Goal: Information Seeking & Learning: Learn about a topic

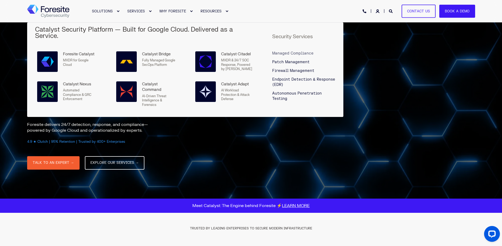
click at [295, 51] on span "Managed Compliance" at bounding box center [292, 53] width 41 height 4
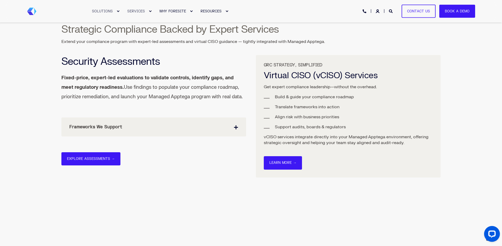
scroll to position [703, 0]
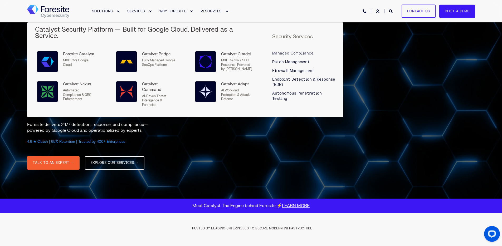
click at [292, 51] on span "Managed Compliance" at bounding box center [292, 53] width 41 height 4
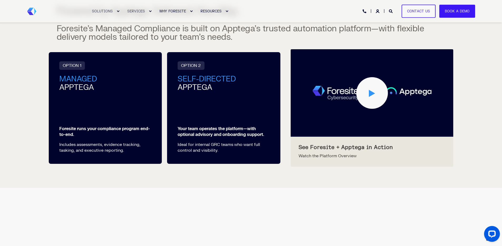
scroll to position [509, 0]
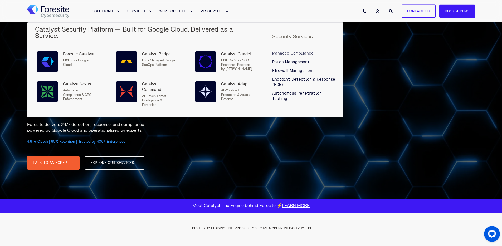
click at [289, 51] on span "Managed Compliance" at bounding box center [292, 53] width 41 height 4
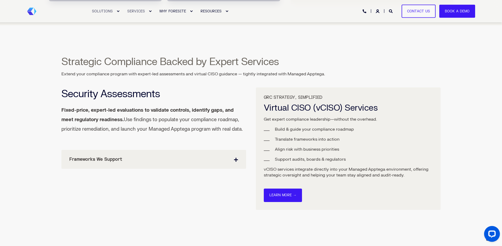
scroll to position [684, 0]
